Goal: Task Accomplishment & Management: Use online tool/utility

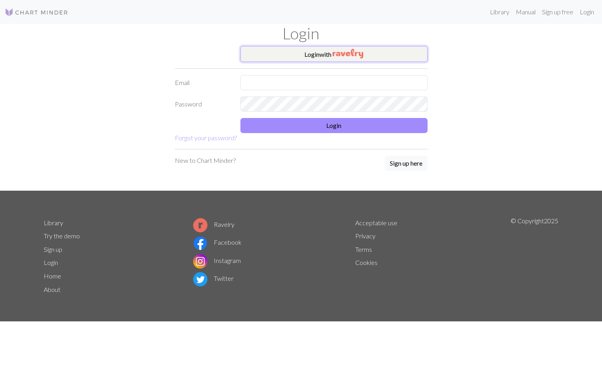
click at [326, 50] on button "Login with" at bounding box center [333, 54] width 187 height 16
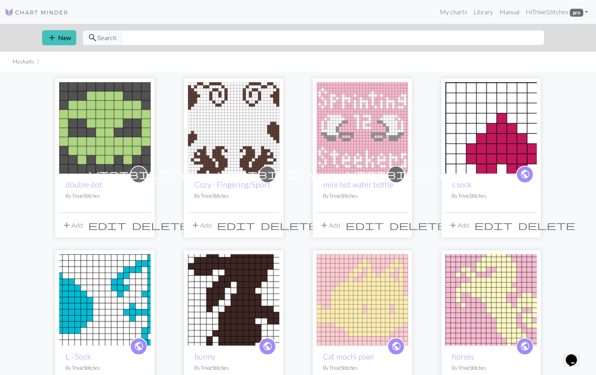
click at [361, 129] on img at bounding box center [361, 127] width 91 height 91
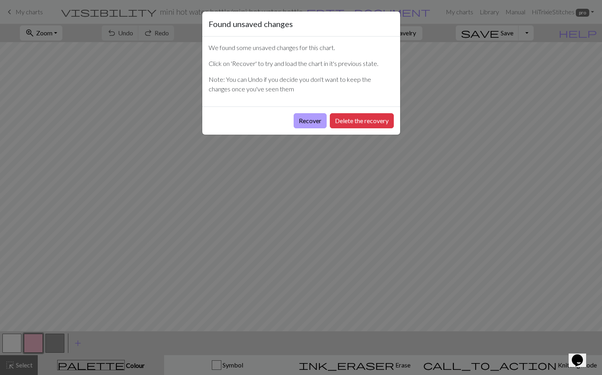
click at [311, 119] on button "Recover" at bounding box center [309, 120] width 33 height 15
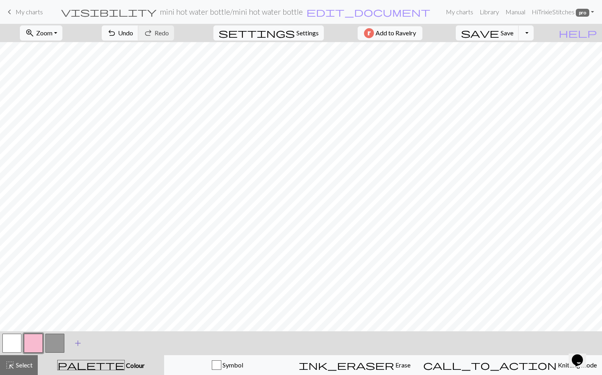
click at [77, 343] on span "add" at bounding box center [78, 342] width 10 height 11
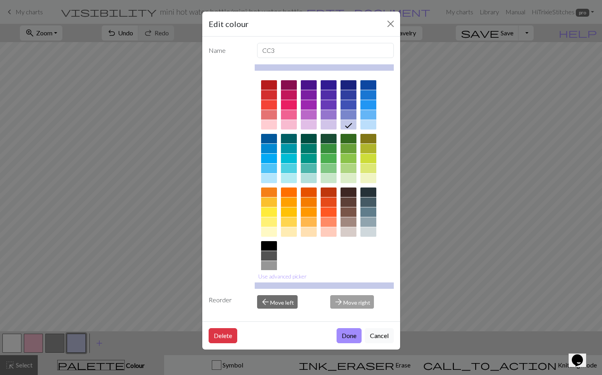
click at [290, 116] on div at bounding box center [289, 115] width 16 height 10
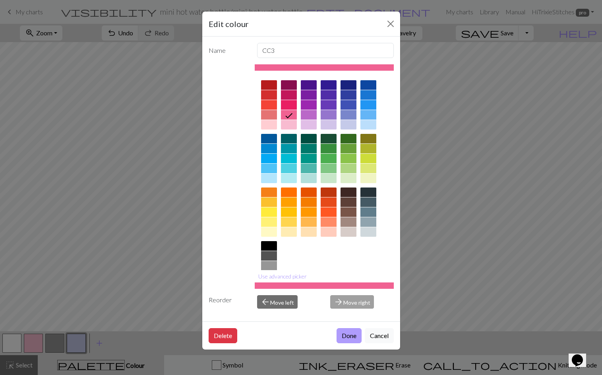
click at [348, 333] on button "Done" at bounding box center [348, 335] width 25 height 15
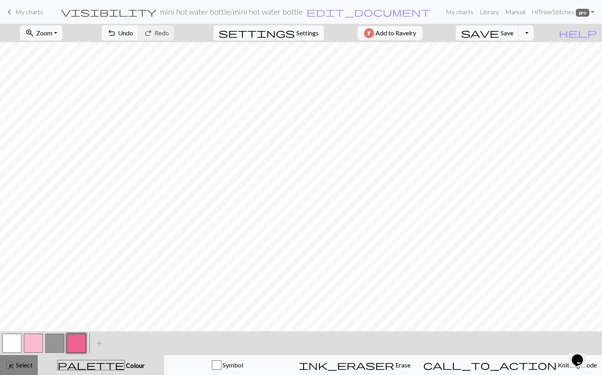
click at [7, 365] on span "highlight_alt" at bounding box center [10, 364] width 10 height 11
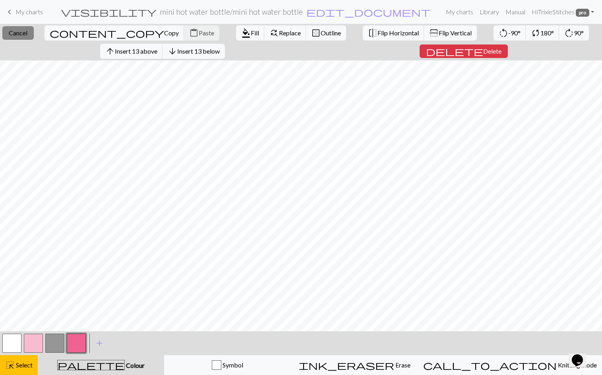
click at [24, 30] on span "Cancel" at bounding box center [18, 33] width 19 height 8
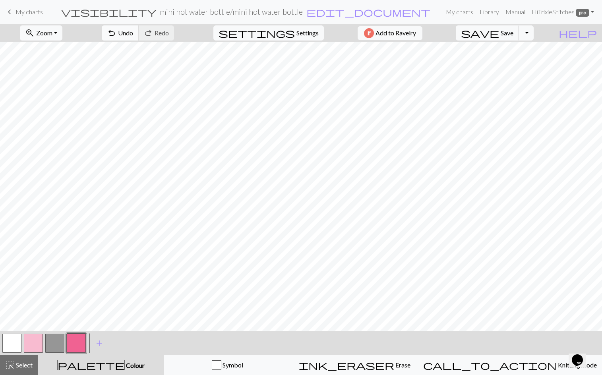
click at [133, 30] on span "Undo" at bounding box center [125, 33] width 15 height 8
click at [133, 34] on span "Undo" at bounding box center [125, 33] width 15 height 8
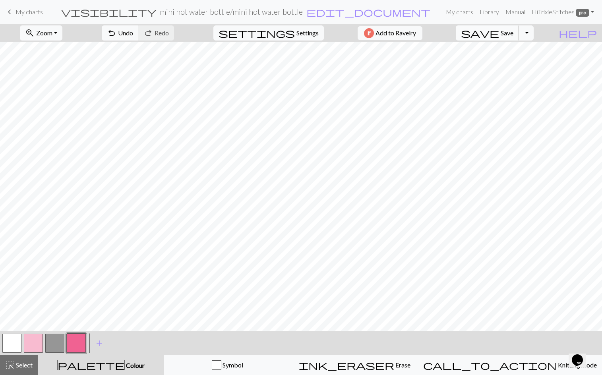
click at [513, 35] on span "Save" at bounding box center [506, 33] width 13 height 8
click at [13, 345] on button "button" at bounding box center [11, 343] width 19 height 19
click at [57, 343] on button "button" at bounding box center [54, 343] width 19 height 19
click at [133, 32] on span "Undo" at bounding box center [125, 33] width 15 height 8
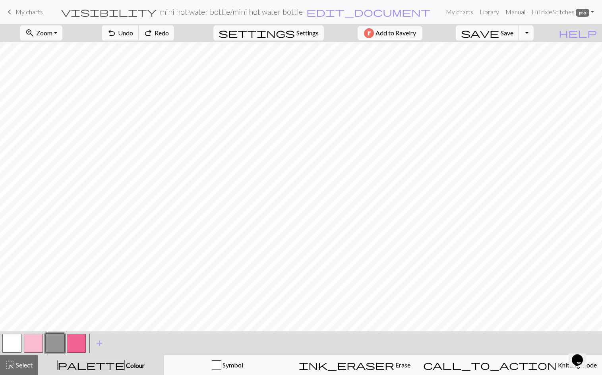
click at [133, 32] on span "Undo" at bounding box center [125, 33] width 15 height 8
click at [516, 31] on button "save Save Save" at bounding box center [486, 32] width 63 height 15
